Goal: Navigation & Orientation: Find specific page/section

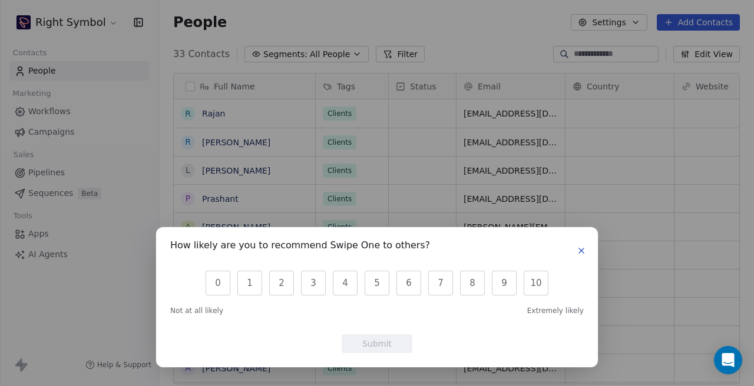
scroll to position [341, 595]
click at [583, 253] on icon "button" at bounding box center [581, 250] width 9 height 9
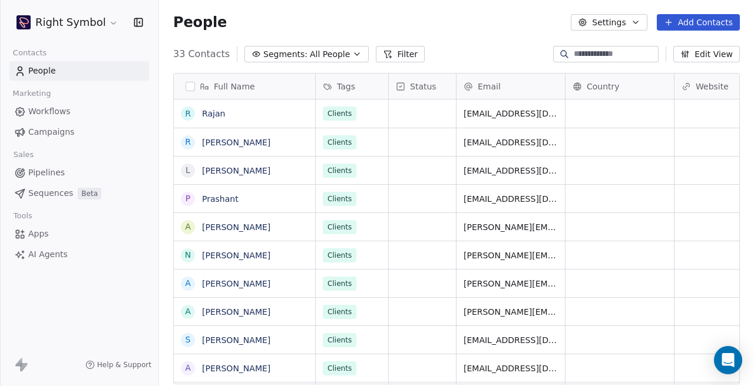
click at [60, 24] on html "Right Symbol Contacts People Marketing Workflows Campaigns Sales Pipelines Sequ…" at bounding box center [377, 193] width 754 height 386
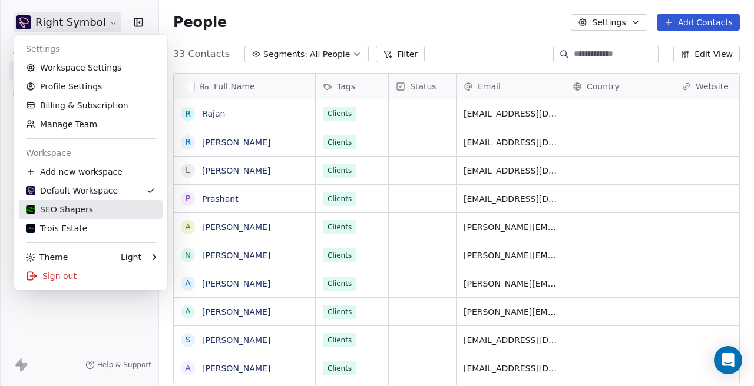
click at [86, 206] on div "SEO Shapers" at bounding box center [59, 210] width 67 height 12
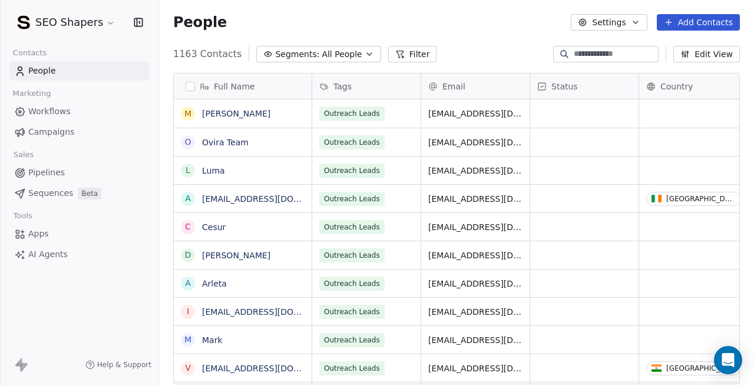
scroll to position [341, 595]
click at [69, 138] on span "Campaigns" at bounding box center [51, 132] width 46 height 12
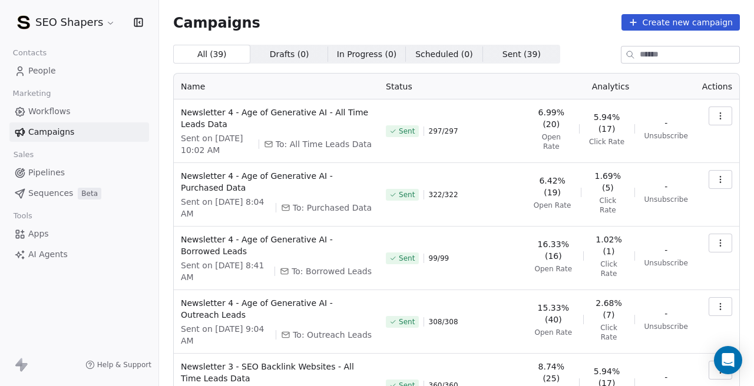
scroll to position [1, 0]
